Goal: Transaction & Acquisition: Purchase product/service

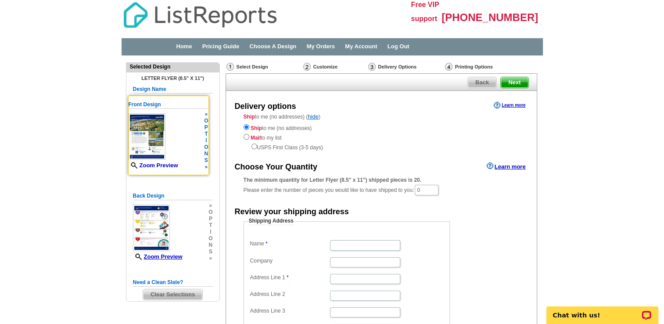
click at [163, 166] on link "Zoom Preview" at bounding box center [154, 165] width 50 height 7
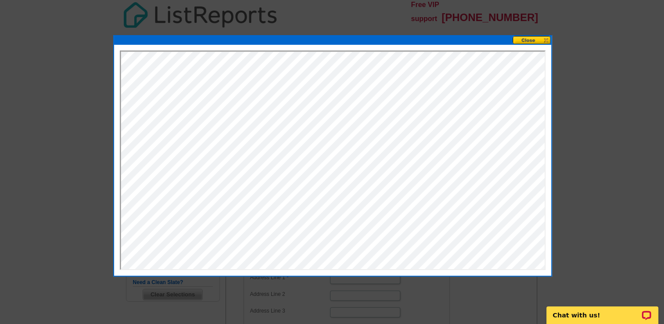
click at [548, 40] on button at bounding box center [532, 40] width 39 height 8
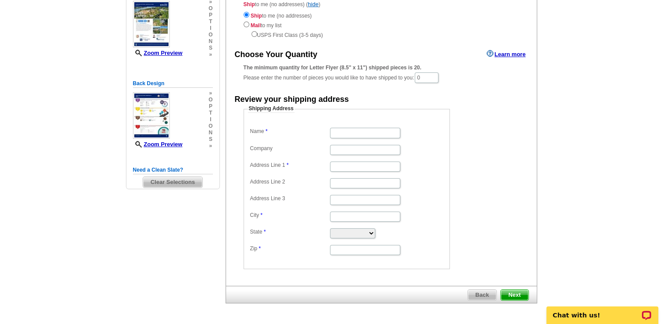
scroll to position [97, 0]
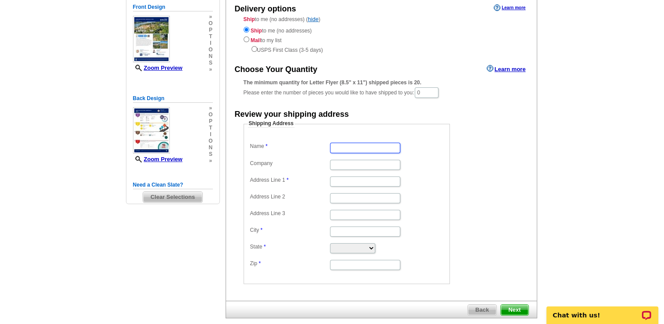
click at [355, 145] on input "Name" at bounding box center [365, 148] width 70 height 10
type input "[PERSON_NAME]"
type input "[STREET_ADDRESS]"
type input "[GEOGRAPHIC_DATA]"
type input "28443"
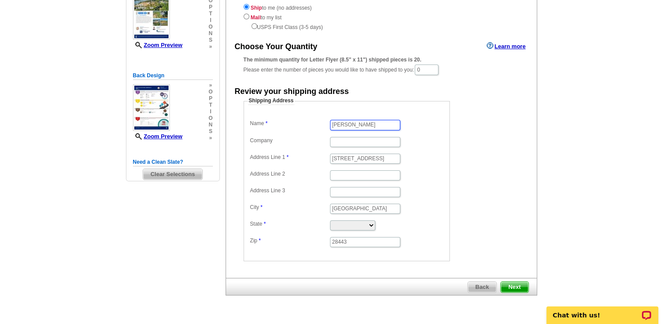
scroll to position [141, 0]
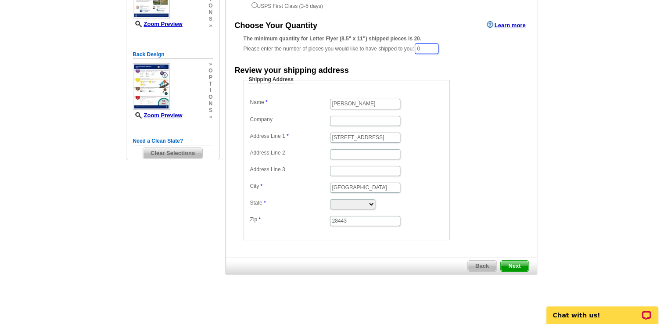
click at [437, 49] on input "0" at bounding box center [427, 48] width 24 height 11
type input "3"
type input "20"
click at [519, 262] on span "Next" at bounding box center [514, 267] width 27 height 11
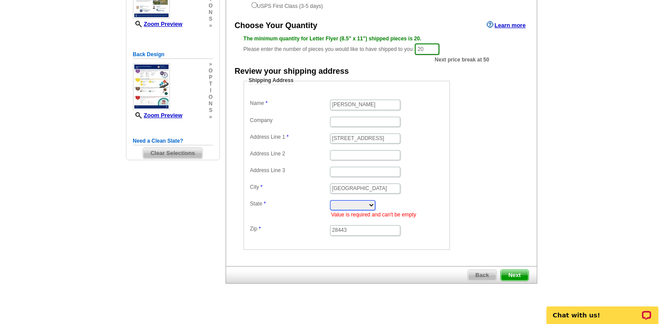
click at [375, 208] on select "[US_STATE] [US_STATE] [US_STATE] [US_STATE] [US_STATE] [US_STATE] [US_STATE] [U…" at bounding box center [352, 205] width 45 height 10
select select "NC"
click at [330, 200] on select "[US_STATE] [US_STATE] [US_STATE] [US_STATE] [US_STATE] [US_STATE] [US_STATE] [U…" at bounding box center [352, 205] width 45 height 10
click at [525, 270] on span "Next" at bounding box center [514, 275] width 27 height 11
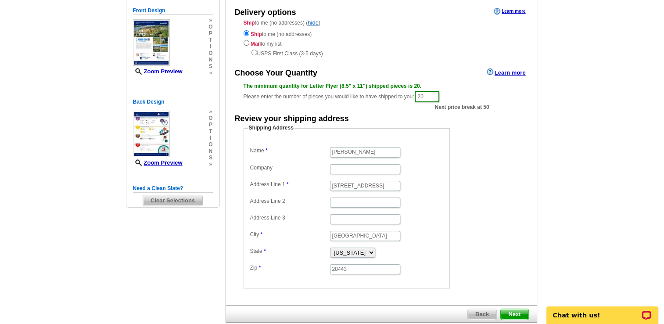
scroll to position [0, 0]
